Goal: Information Seeking & Learning: Learn about a topic

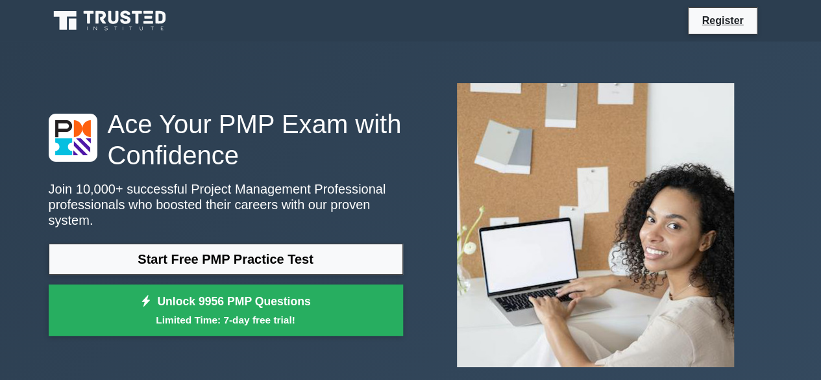
click at [335, 59] on div "Ace Your PMP Exam with Confidence Join 10,000+ successful Project Management Pr…" at bounding box center [411, 225] width 740 height 367
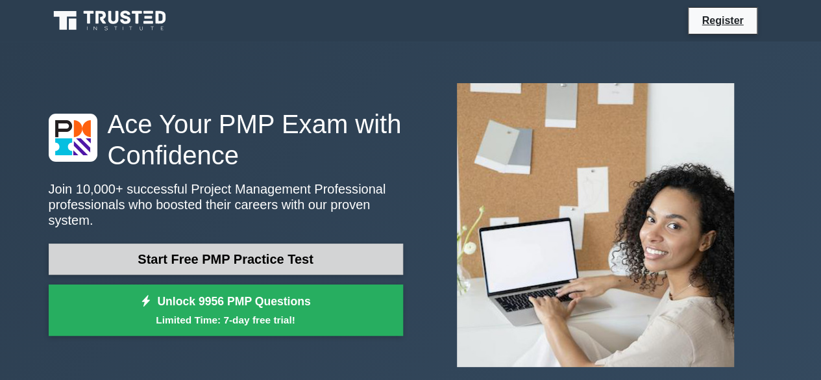
click at [292, 253] on link "Start Free PMP Practice Test" at bounding box center [226, 259] width 355 height 31
click at [344, 246] on link "Start Free PMP Practice Test" at bounding box center [226, 259] width 355 height 31
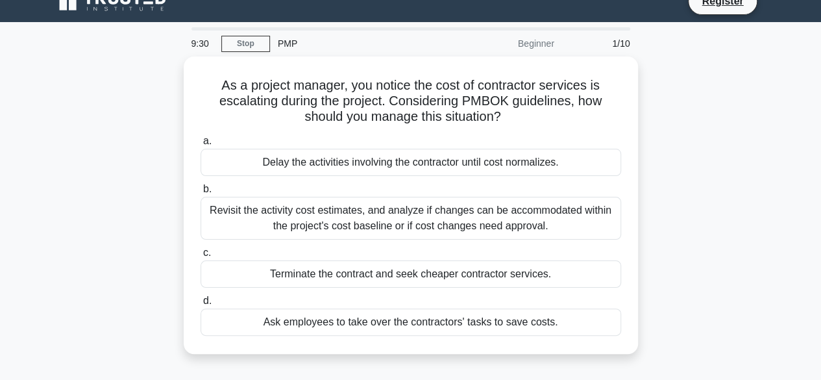
scroll to position [19, 0]
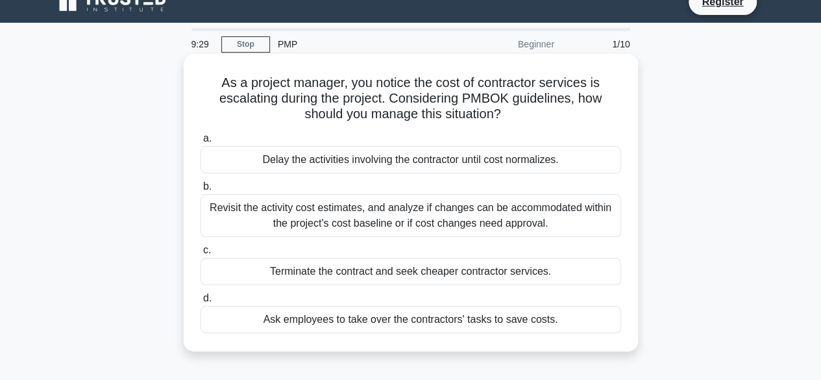
click at [382, 220] on div "Revisit the activity cost estimates, and analyze if changes can be accommodated…" at bounding box center [411, 215] width 421 height 43
click at [201, 191] on input "b. Revisit the activity cost estimates, and analyze if changes can be accommoda…" at bounding box center [201, 186] width 0 height 8
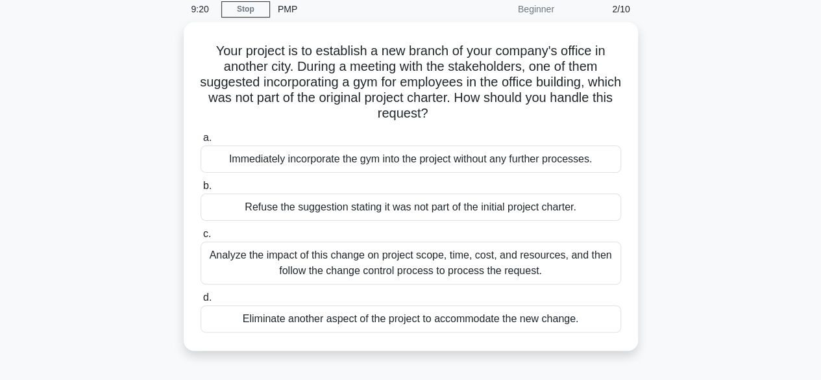
scroll to position [55, 0]
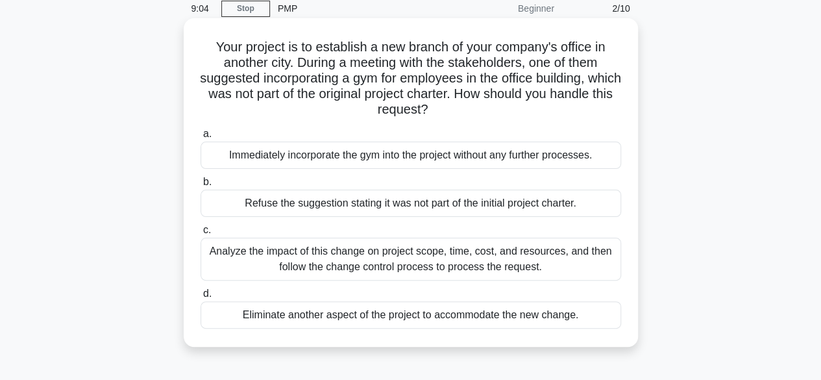
click at [421, 267] on div "Analyze the impact of this change on project scope, time, cost, and resources, …" at bounding box center [411, 259] width 421 height 43
click at [201, 234] on input "c. Analyze the impact of this change on project scope, time, cost, and resource…" at bounding box center [201, 230] width 0 height 8
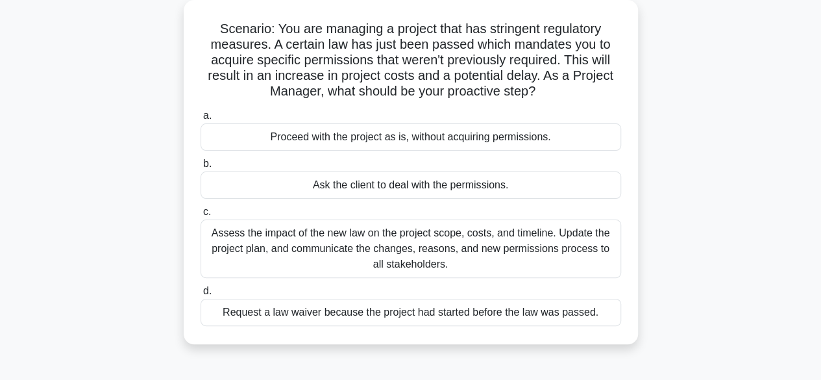
scroll to position [75, 0]
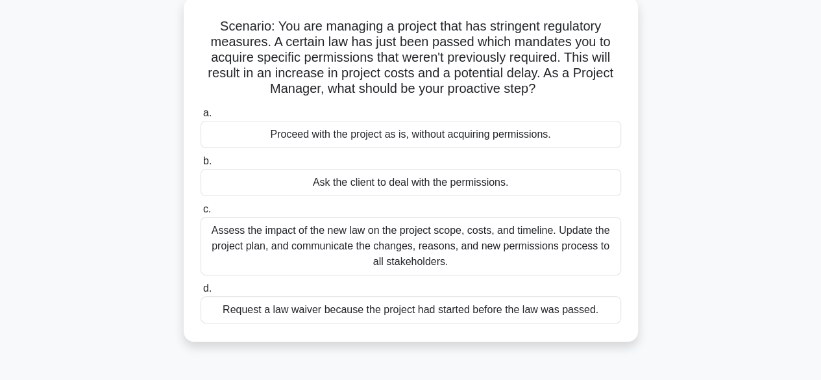
click at [501, 244] on div "Assess the impact of the new law on the project scope, costs, and timeline. Upd…" at bounding box center [411, 246] width 421 height 58
click at [201, 214] on input "c. Assess the impact of the new law on the project scope, costs, and timeline. …" at bounding box center [201, 209] width 0 height 8
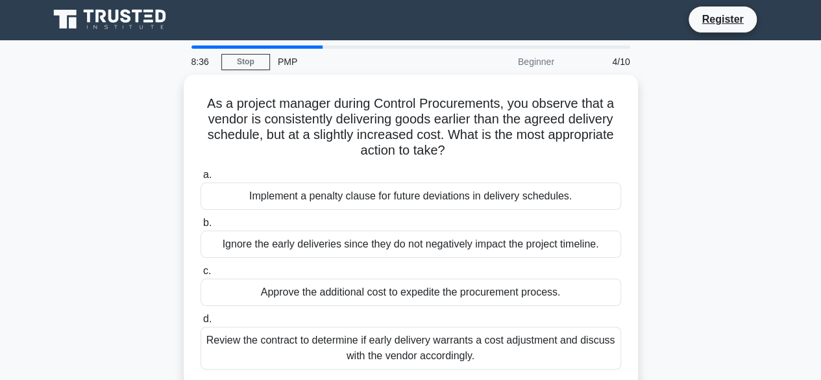
scroll to position [0, 0]
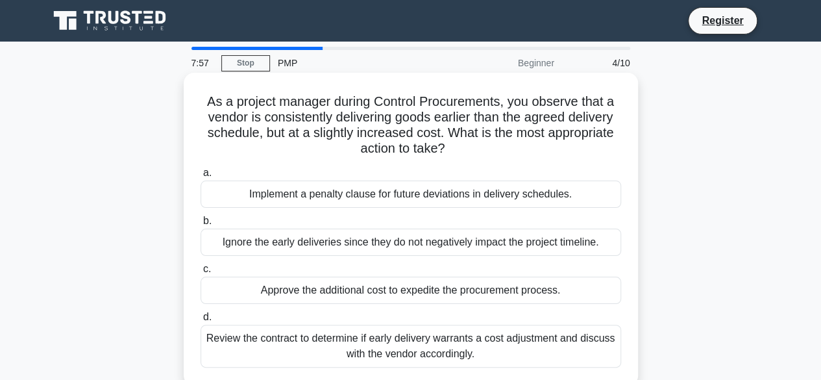
click at [439, 351] on div "Review the contract to determine if early delivery warrants a cost adjustment a…" at bounding box center [411, 346] width 421 height 43
click at [201, 321] on input "d. Review the contract to determine if early delivery warrants a cost adjustmen…" at bounding box center [201, 317] width 0 height 8
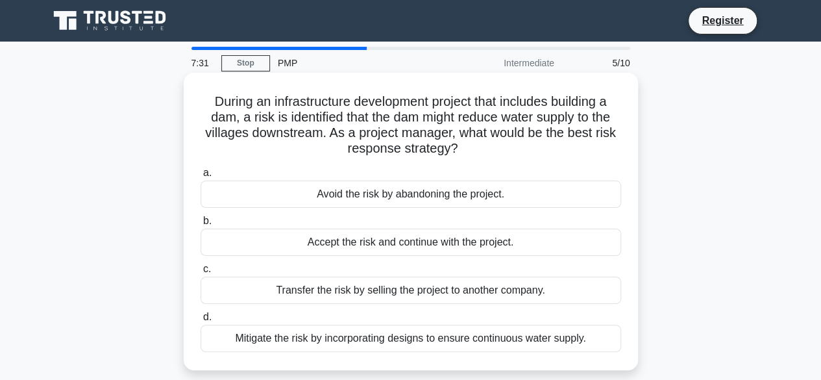
click at [478, 345] on div "Mitigate the risk by incorporating designs to ensure continuous water supply." at bounding box center [411, 338] width 421 height 27
click at [201, 321] on input "d. Mitigate the risk by incorporating designs to ensure continuous water supply." at bounding box center [201, 317] width 0 height 8
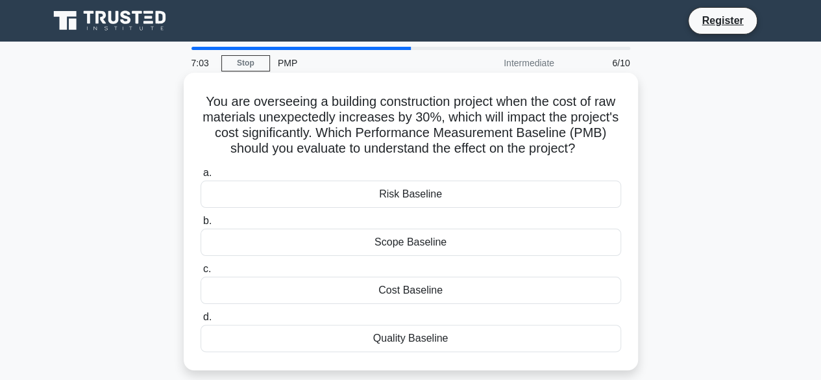
click at [416, 294] on div "Cost Baseline" at bounding box center [411, 290] width 421 height 27
click at [201, 273] on input "c. Cost Baseline" at bounding box center [201, 269] width 0 height 8
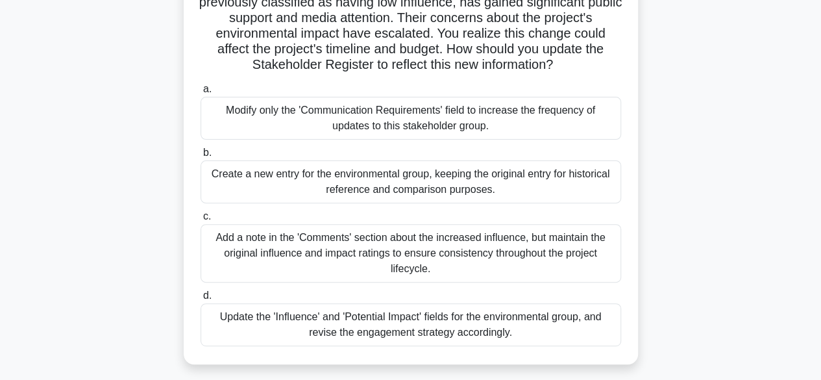
scroll to position [131, 0]
click at [474, 327] on div "Update the 'Influence' and 'Potential Impact' fields for the environmental grou…" at bounding box center [411, 324] width 421 height 43
click at [201, 300] on input "d. Update the 'Influence' and 'Potential Impact' fields for the environmental g…" at bounding box center [201, 296] width 0 height 8
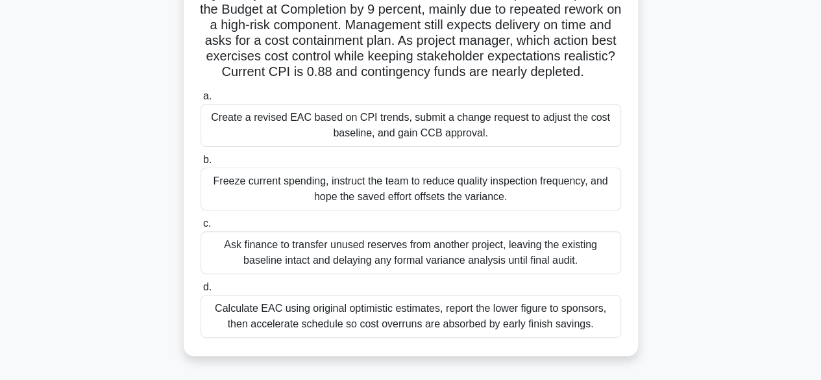
scroll to position [109, 0]
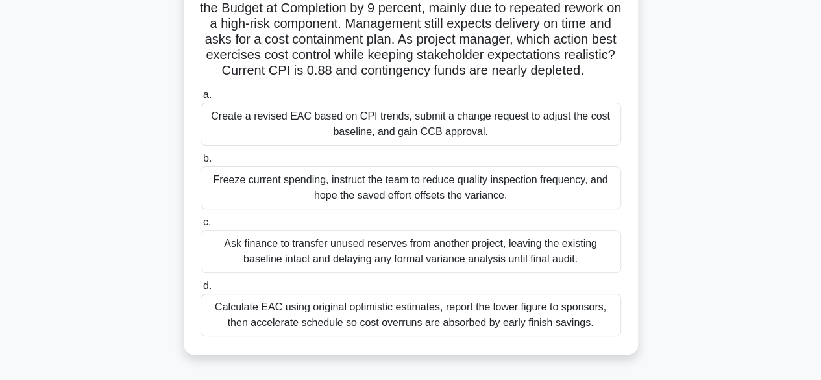
click at [418, 142] on div "Create a revised EAC based on CPI trends, submit a change request to adjust the…" at bounding box center [411, 124] width 421 height 43
click at [201, 99] on input "a. Create a revised EAC based on CPI trends, submit a change request to adjust …" at bounding box center [201, 95] width 0 height 8
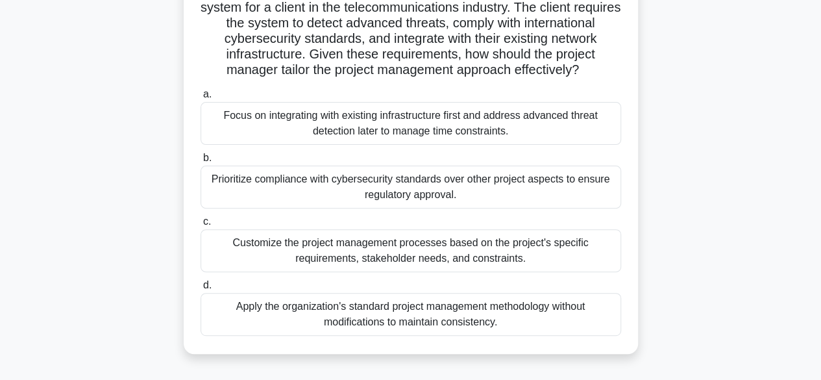
scroll to position [116, 0]
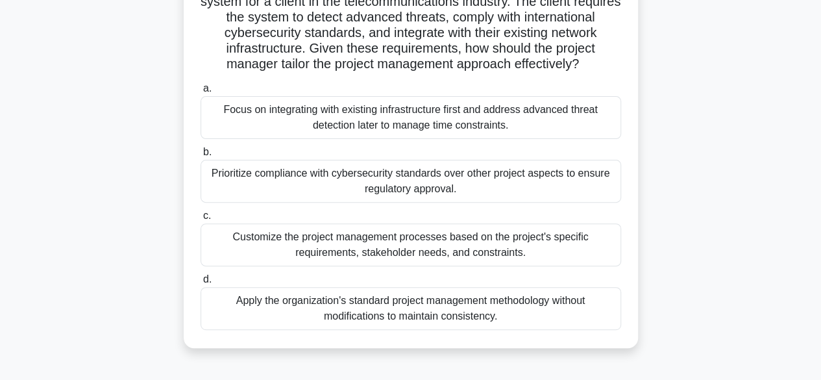
click at [418, 262] on div "Customize the project management processes based on the project's specific requ…" at bounding box center [411, 244] width 421 height 43
click at [201, 220] on input "c. Customize the project management processes based on the project's specific r…" at bounding box center [201, 216] width 0 height 8
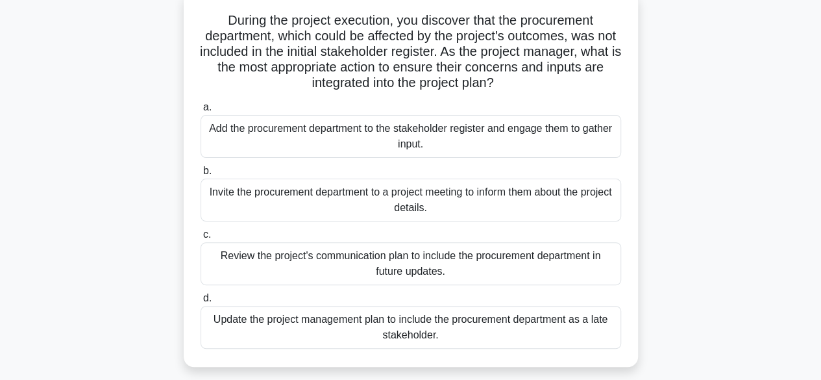
scroll to position [86, 0]
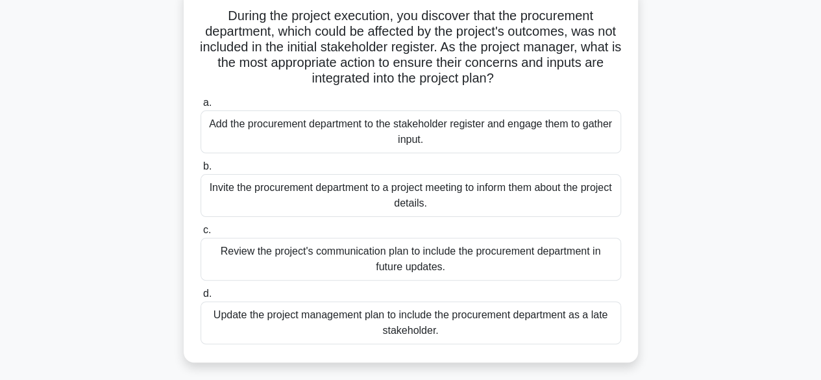
click at [429, 325] on div "Update the project management plan to include the procurement department as a l…" at bounding box center [411, 322] width 421 height 43
click at [201, 298] on input "d. Update the project management plan to include the procurement department as …" at bounding box center [201, 294] width 0 height 8
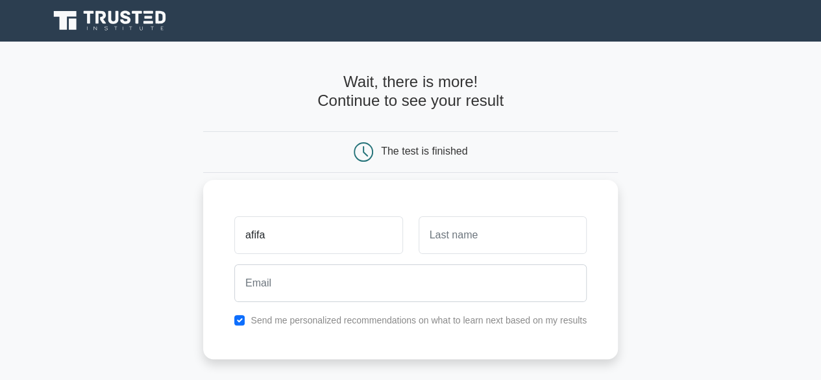
type input "afifa"
click at [422, 227] on input "text" at bounding box center [503, 235] width 168 height 38
type input "khattak"
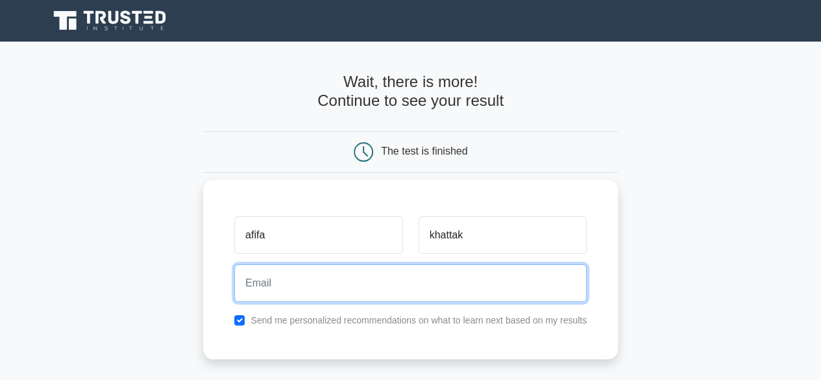
click at [288, 286] on input "email" at bounding box center [410, 283] width 353 height 38
type input "afifaims@gmail.com"
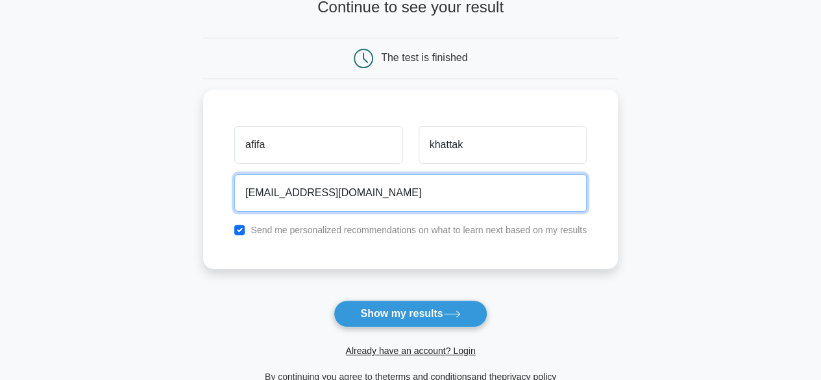
scroll to position [97, 0]
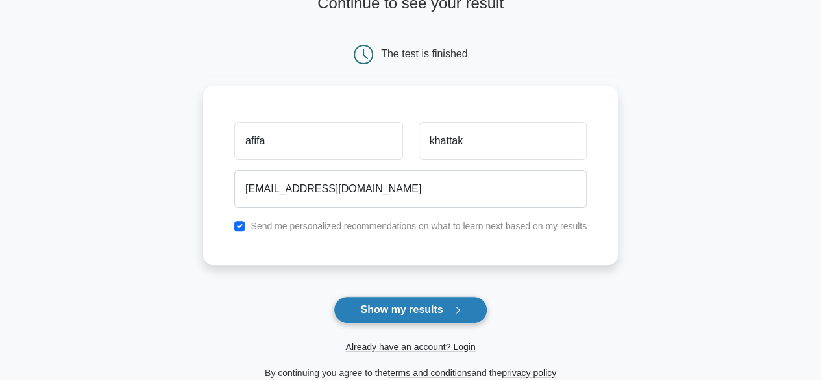
click at [405, 305] on button "Show my results" at bounding box center [410, 309] width 153 height 27
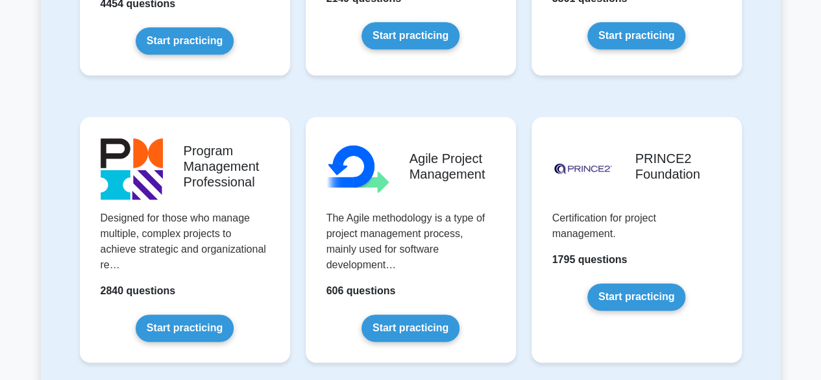
scroll to position [825, 0]
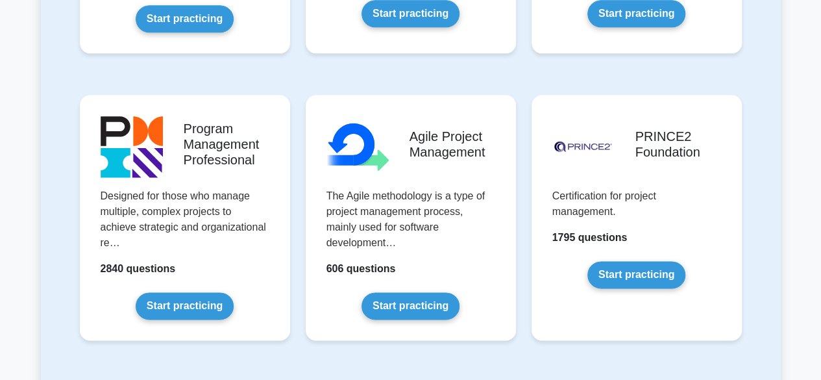
drag, startPoint x: 825, startPoint y: 30, endPoint x: 831, endPoint y: 95, distance: 65.1
